Goal: Task Accomplishment & Management: Manage account settings

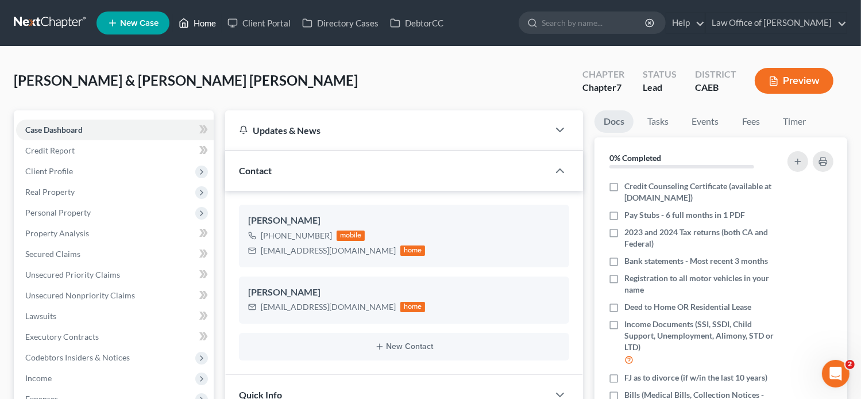
click at [207, 26] on link "Home" at bounding box center [197, 23] width 49 height 21
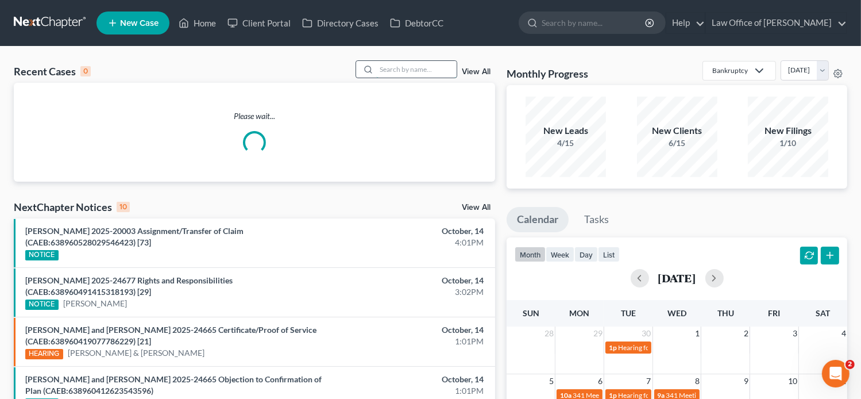
click at [411, 64] on input "search" at bounding box center [416, 69] width 80 height 17
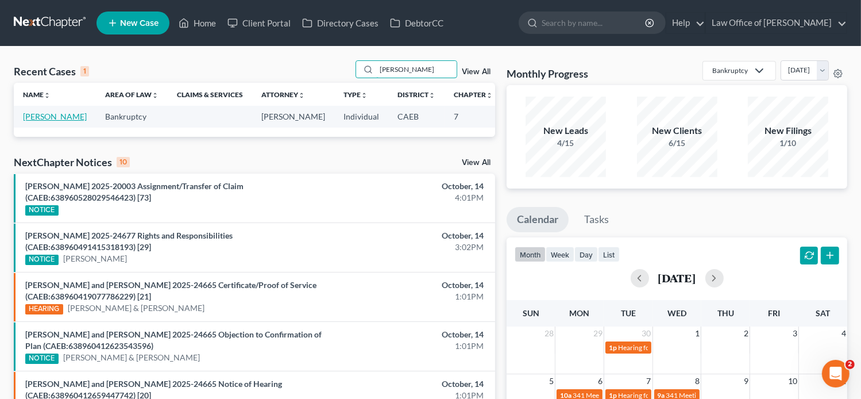
type input "[PERSON_NAME]"
click at [32, 121] on link "[PERSON_NAME]" at bounding box center [55, 116] width 64 height 10
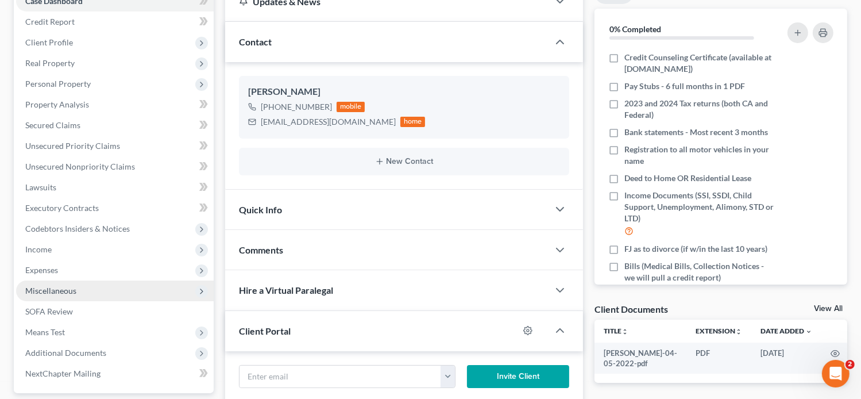
scroll to position [147, 0]
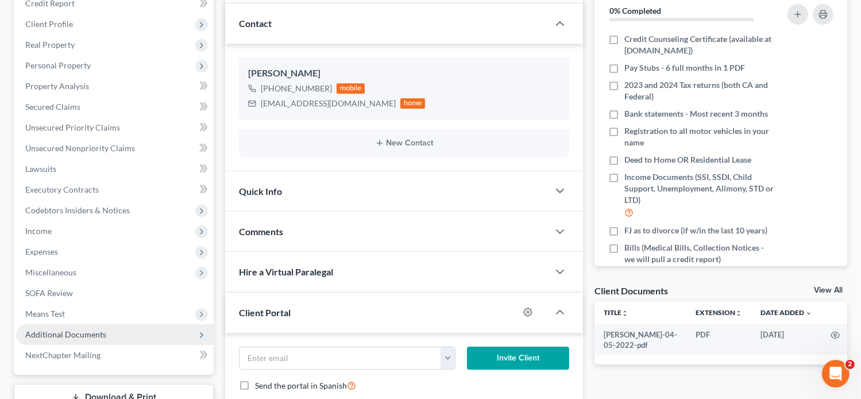
click at [84, 331] on span "Additional Documents" at bounding box center [65, 334] width 81 height 10
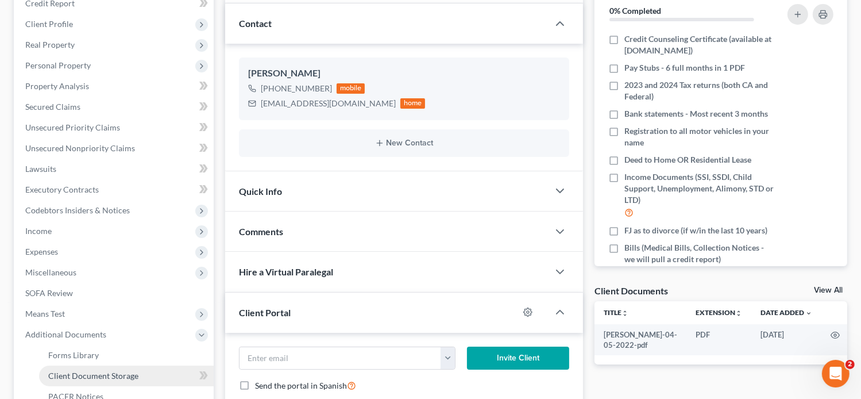
click at [134, 368] on link "Client Document Storage" at bounding box center [126, 375] width 175 height 21
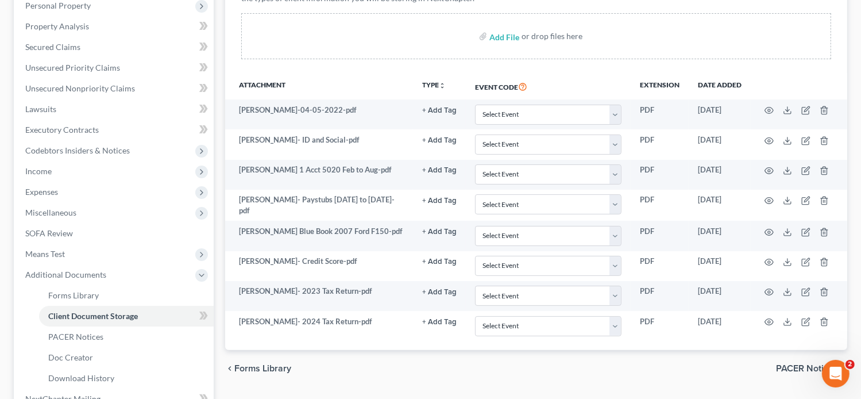
scroll to position [221, 0]
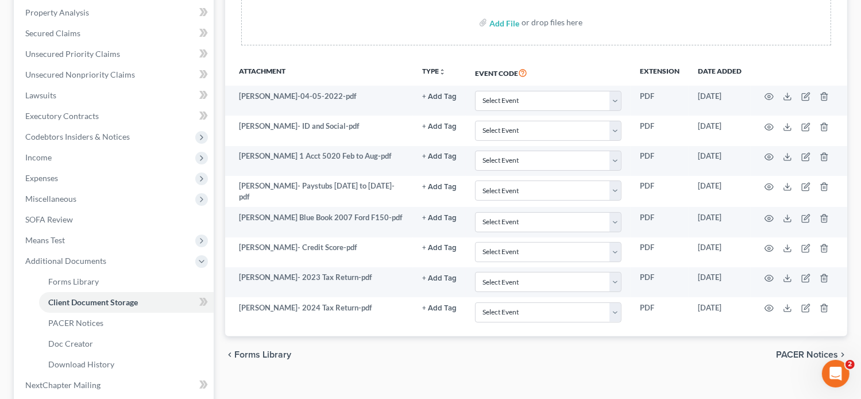
click at [627, 40] on div "Add File or drop files here" at bounding box center [536, 22] width 590 height 46
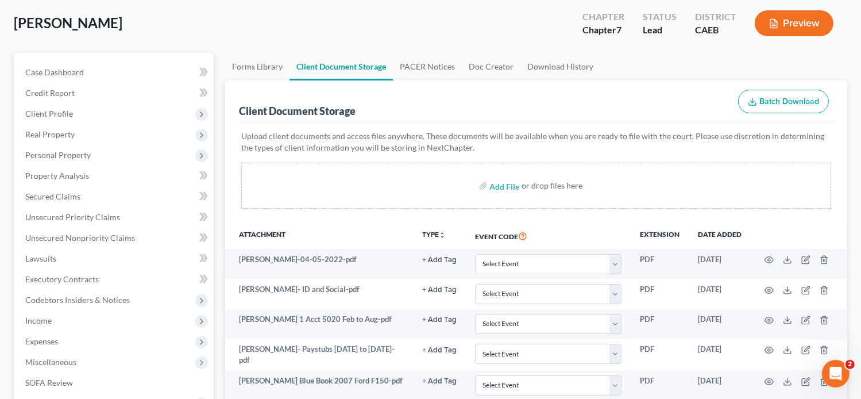
scroll to position [0, 0]
